Goal: Task Accomplishment & Management: Complete application form

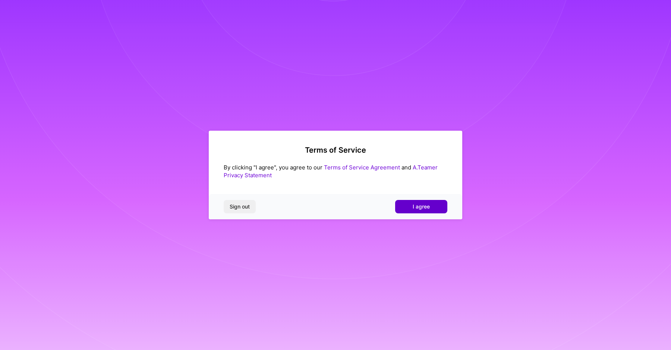
click at [414, 202] on button "I agree" at bounding box center [421, 206] width 52 height 13
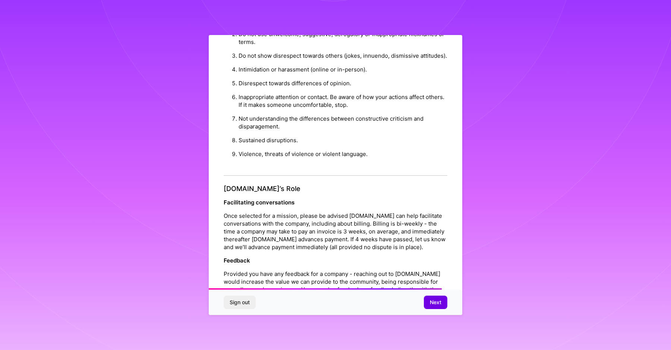
scroll to position [742, 0]
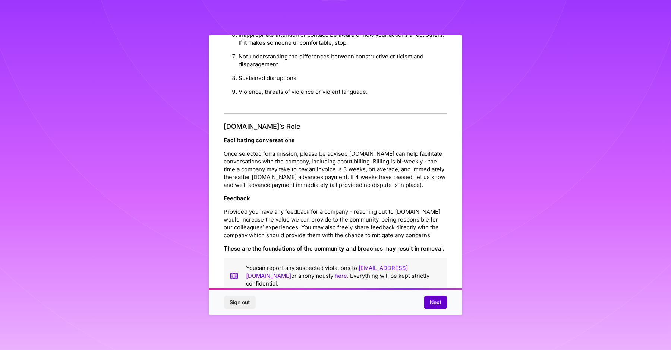
click at [441, 303] on button "Next" at bounding box center [435, 302] width 23 height 13
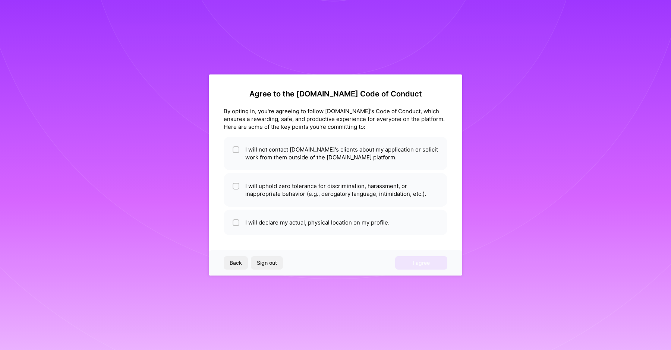
scroll to position [0, 0]
click at [374, 151] on li "I will not contact [DOMAIN_NAME]'s clients about my application or solicit work…" at bounding box center [336, 154] width 224 height 34
checkbox input "true"
click at [374, 192] on li "I will uphold zero tolerance for discrimination, harassment, or inappropriate b…" at bounding box center [336, 190] width 224 height 34
checkbox input "true"
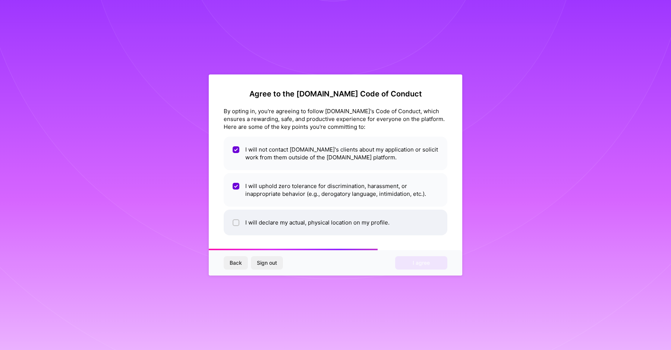
click at [367, 223] on li "I will declare my actual, physical location on my profile." at bounding box center [336, 223] width 224 height 26
checkbox input "true"
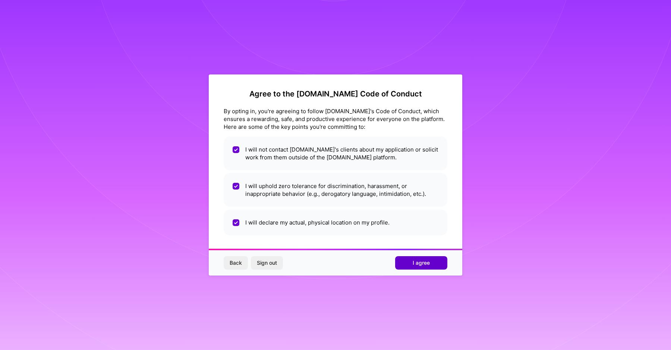
click at [403, 266] on button "I agree" at bounding box center [421, 262] width 52 height 13
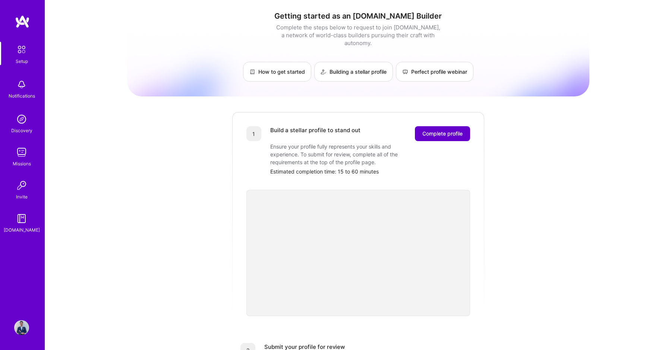
click at [436, 130] on span "Complete profile" at bounding box center [442, 133] width 40 height 7
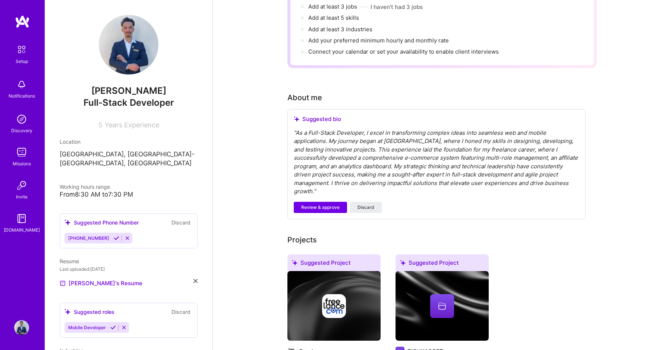
scroll to position [130, 0]
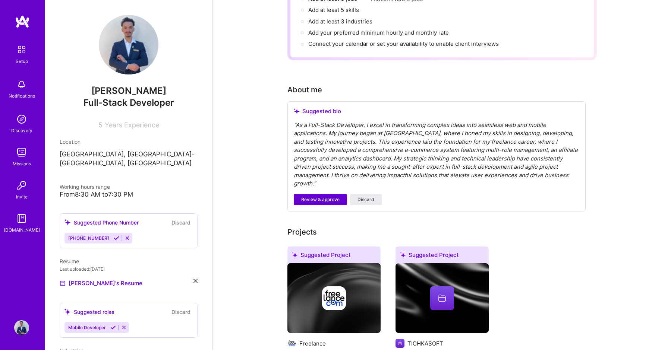
click at [332, 196] on span "Review & approve" at bounding box center [320, 199] width 38 height 7
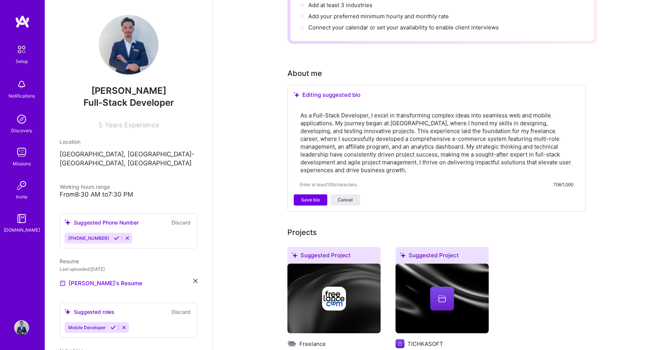
scroll to position [151, 0]
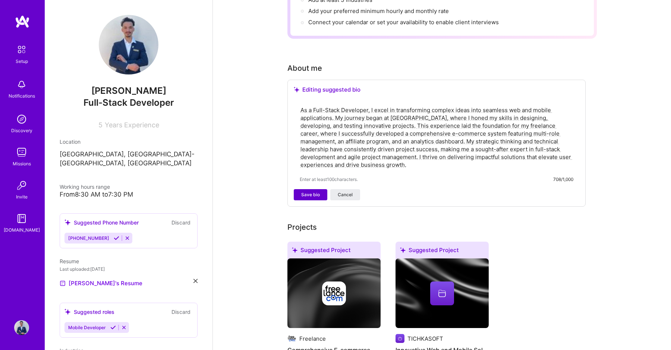
click at [316, 192] on span "Save bio" at bounding box center [310, 195] width 19 height 7
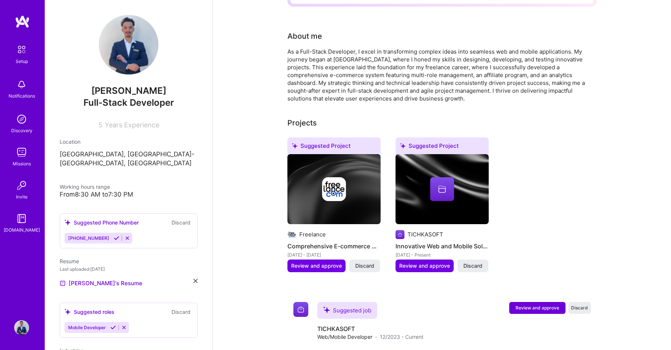
scroll to position [183, 0]
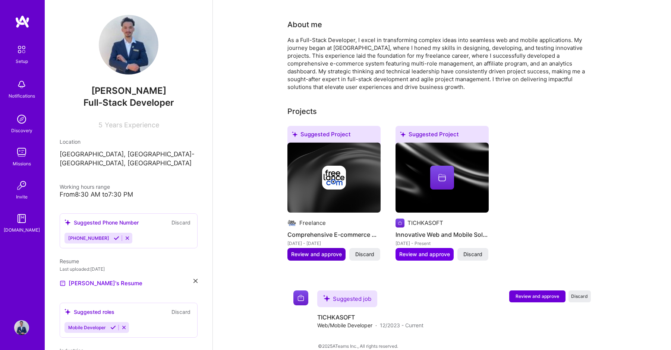
click at [328, 251] on span "Review and approve" at bounding box center [316, 254] width 51 height 7
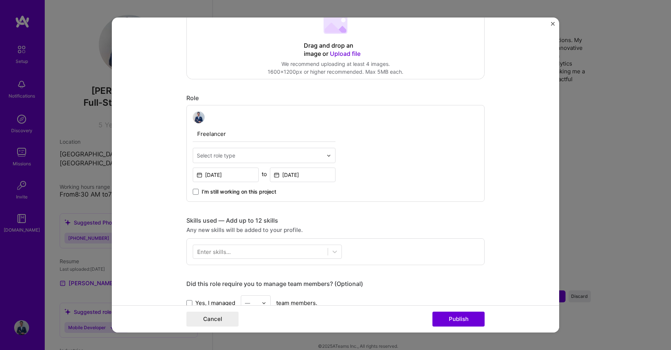
scroll to position [0, 0]
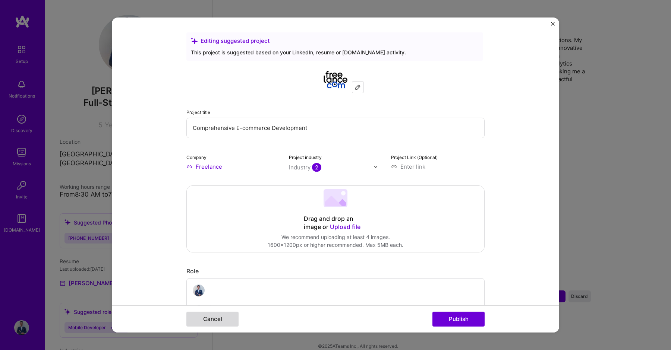
click at [228, 319] on button "Cancel" at bounding box center [212, 319] width 52 height 15
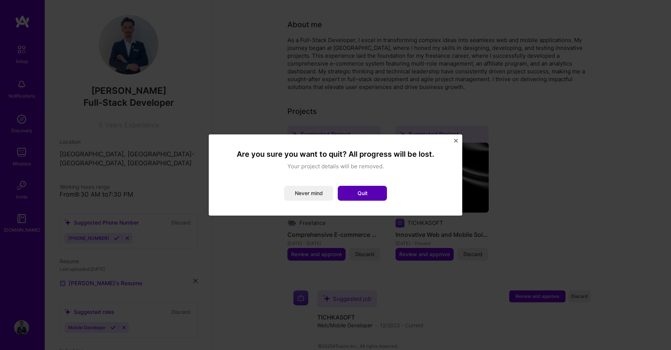
click at [356, 199] on button "Quit" at bounding box center [362, 193] width 49 height 15
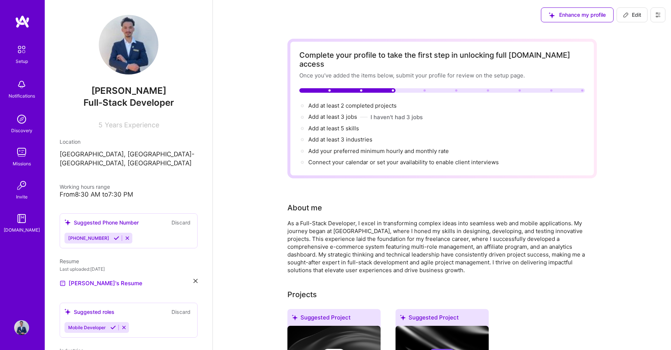
click at [32, 160] on link "Missions" at bounding box center [22, 156] width 46 height 23
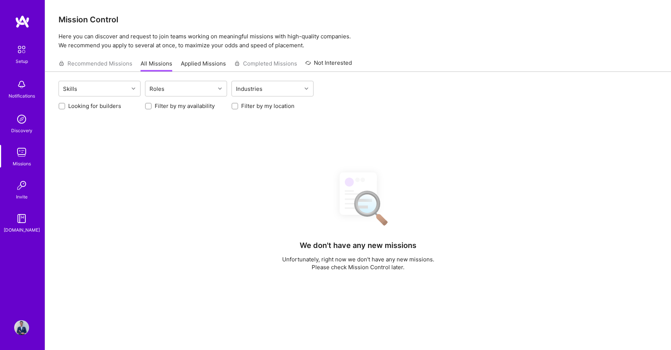
click at [21, 230] on div "[DOMAIN_NAME]" at bounding box center [22, 230] width 36 height 8
